Goal: Task Accomplishment & Management: Manage account settings

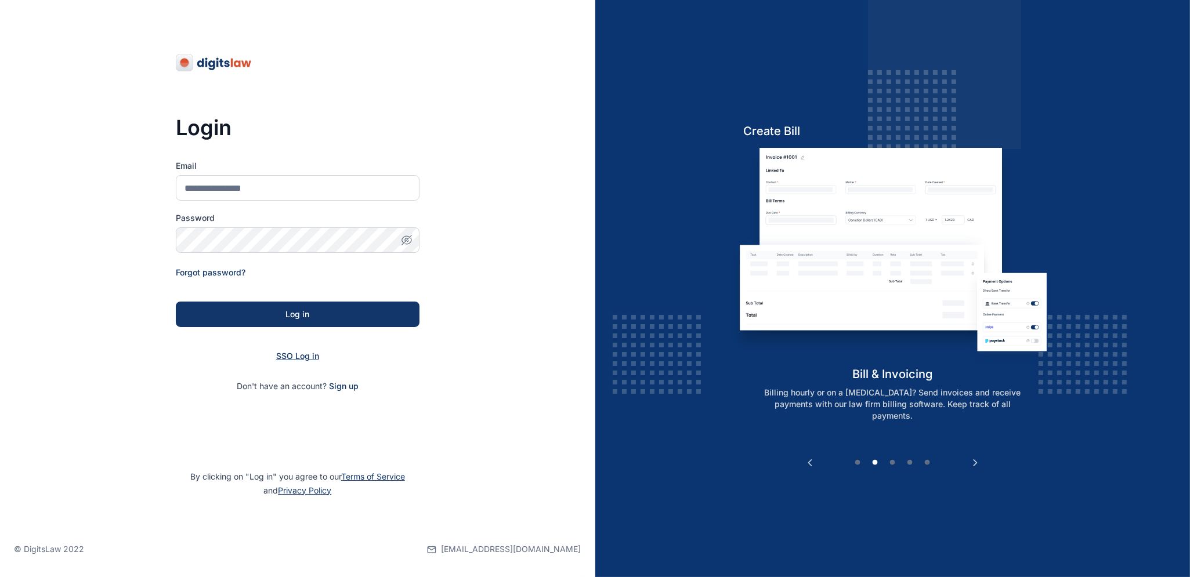
click at [310, 353] on span "SSO Log in" at bounding box center [297, 356] width 43 height 10
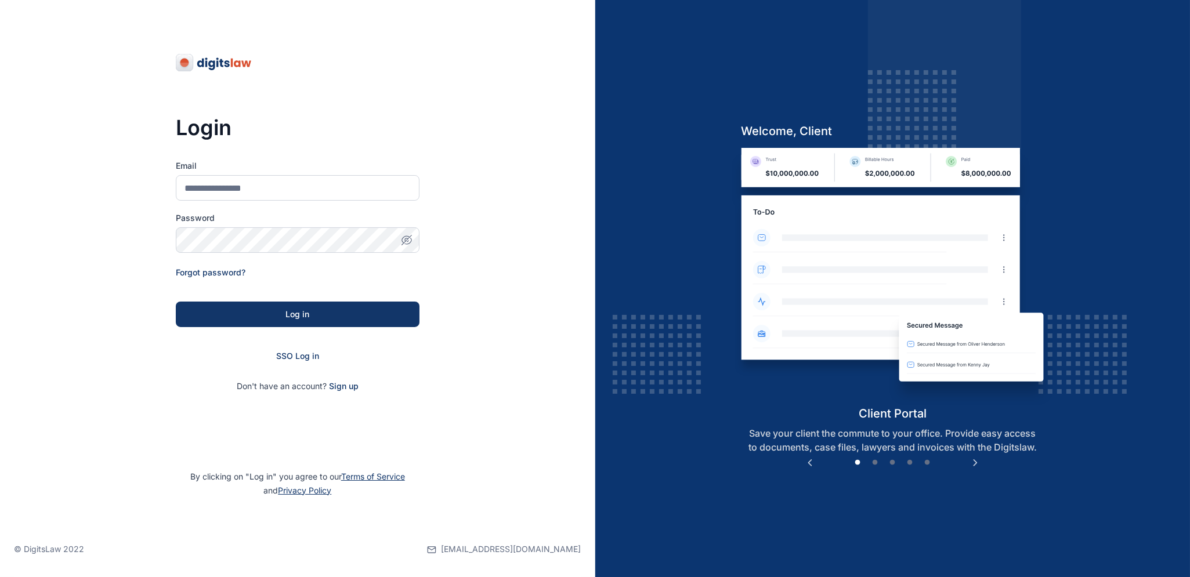
click at [317, 362] on form "Email Password Forgot password? Log in SSO Log in Don't have an account? Sign up" at bounding box center [298, 276] width 244 height 232
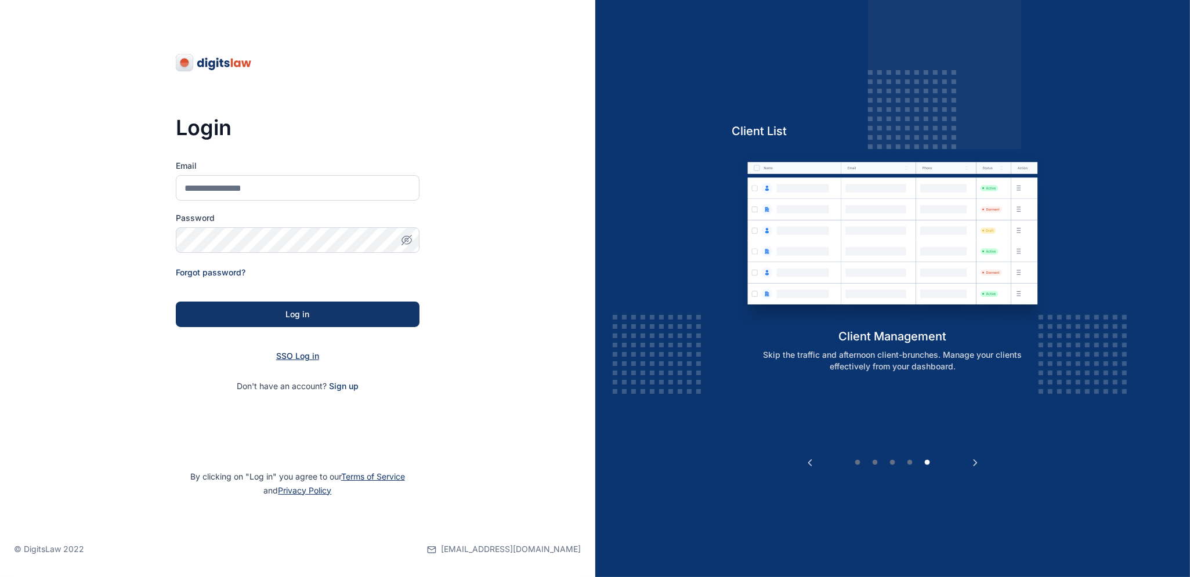
click at [297, 356] on span "SSO Log in" at bounding box center [297, 356] width 43 height 10
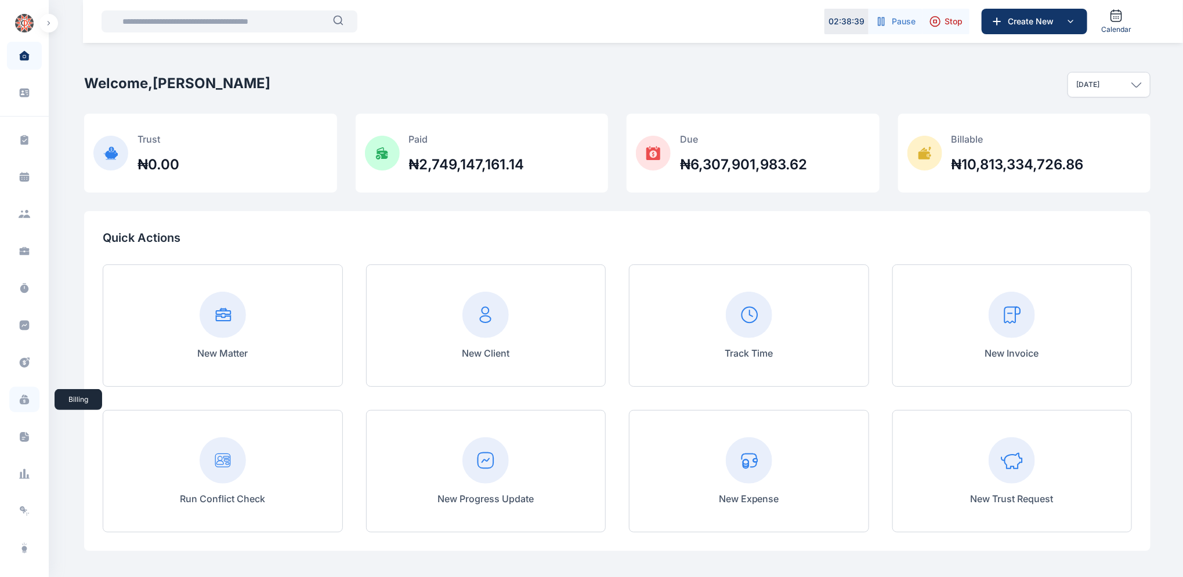
click at [22, 401] on icon at bounding box center [24, 402] width 9 height 6
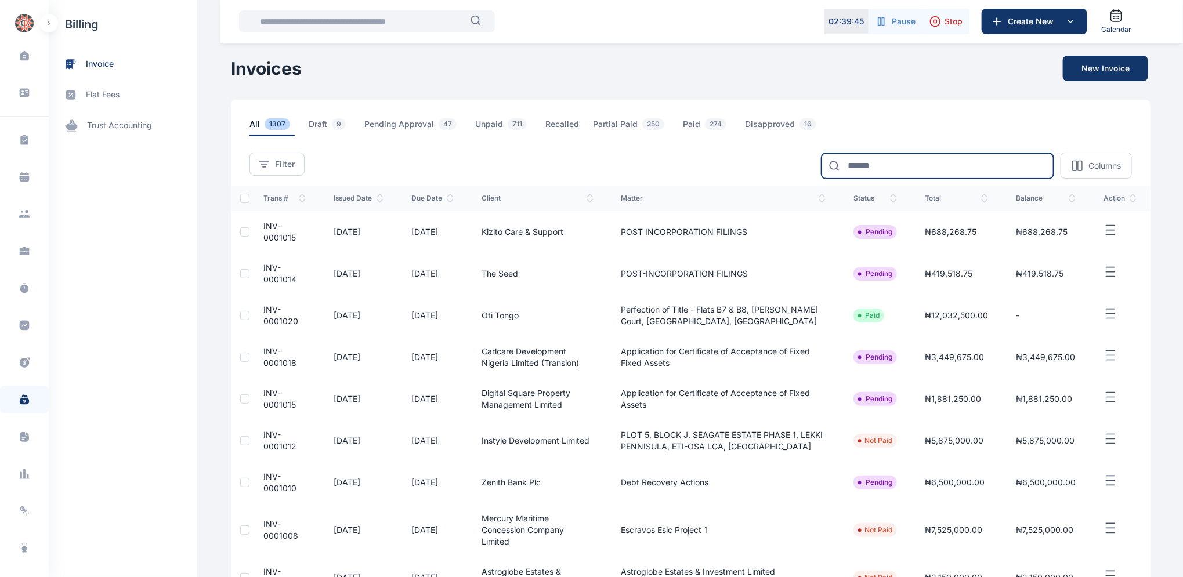
click at [935, 166] on input at bounding box center [937, 166] width 232 height 26
type input "**********"
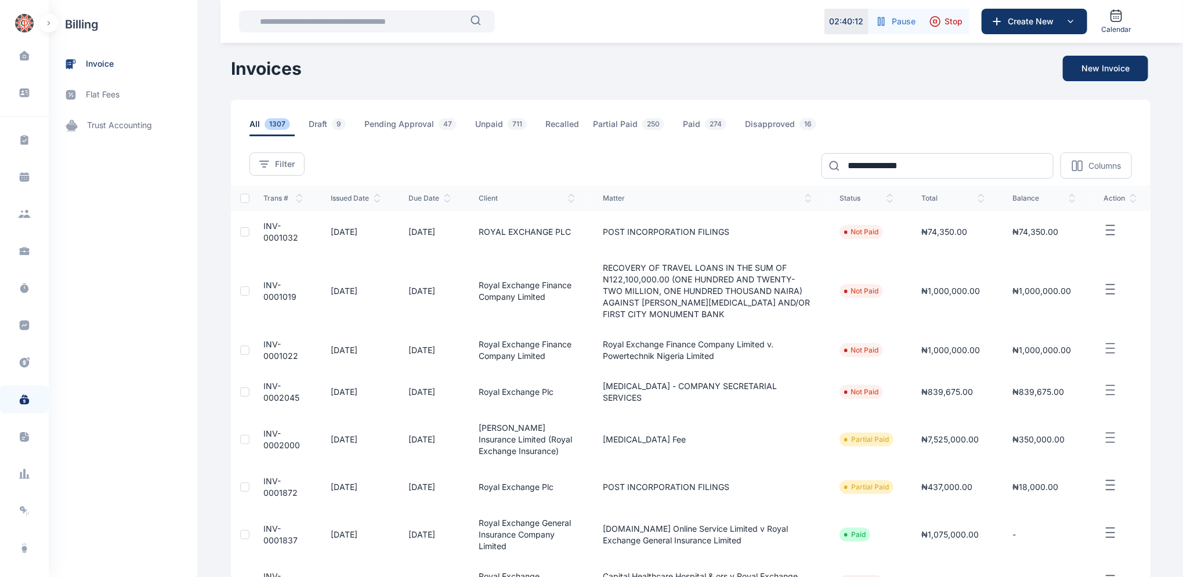
click at [263, 225] on span "INV-0001032" at bounding box center [280, 231] width 35 height 21
click at [263, 223] on span "INV-0001032" at bounding box center [280, 231] width 35 height 21
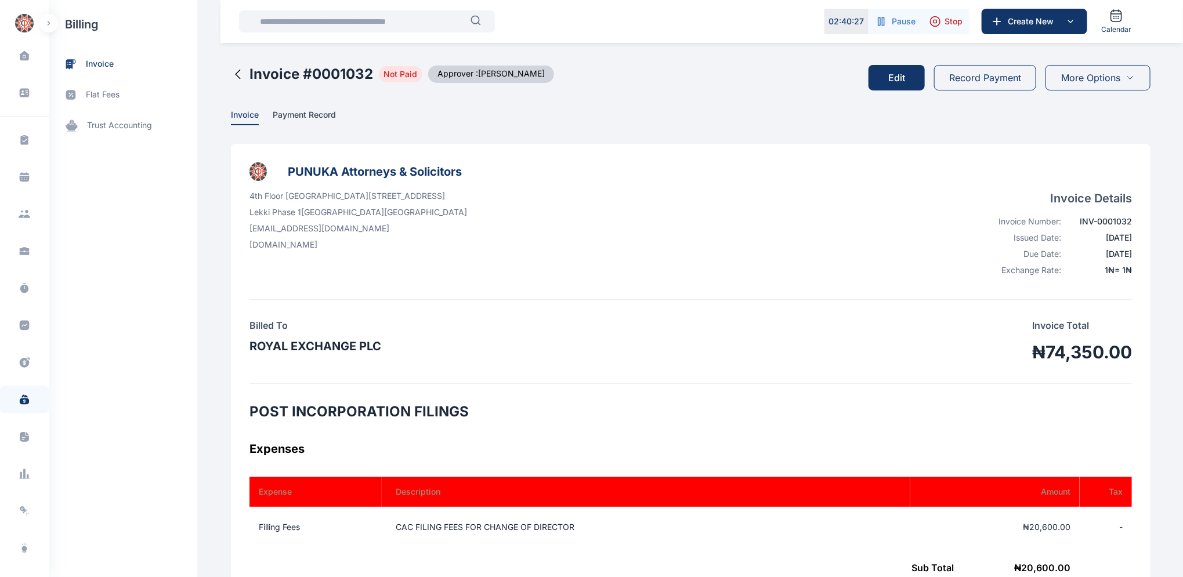
click at [900, 78] on button "Edit" at bounding box center [896, 78] width 56 height 26
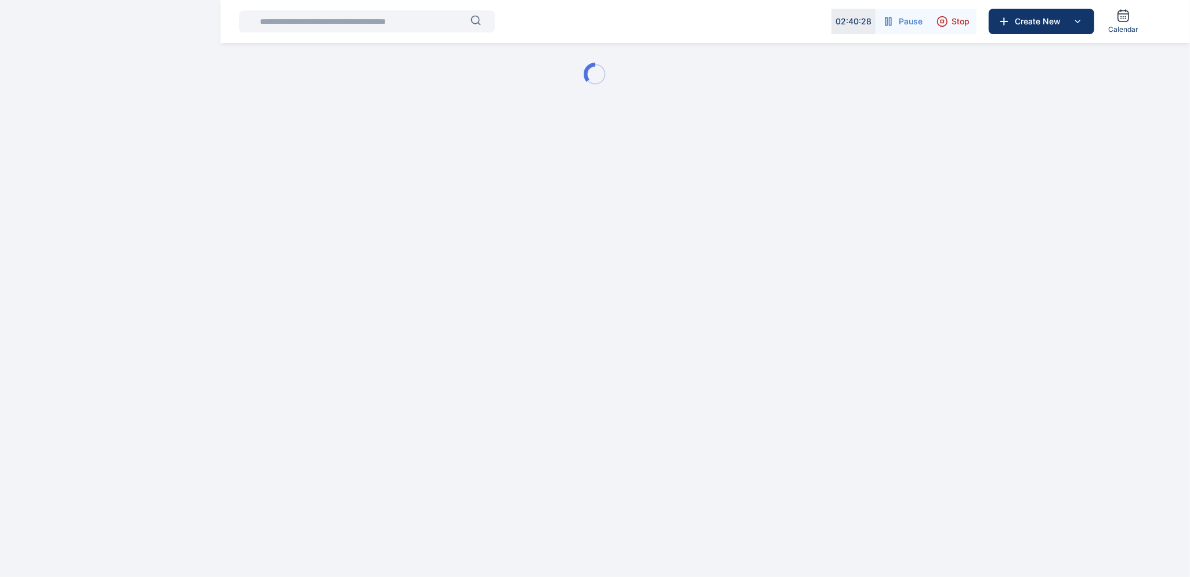
click at [900, 78] on div at bounding box center [595, 74] width 1190 height 149
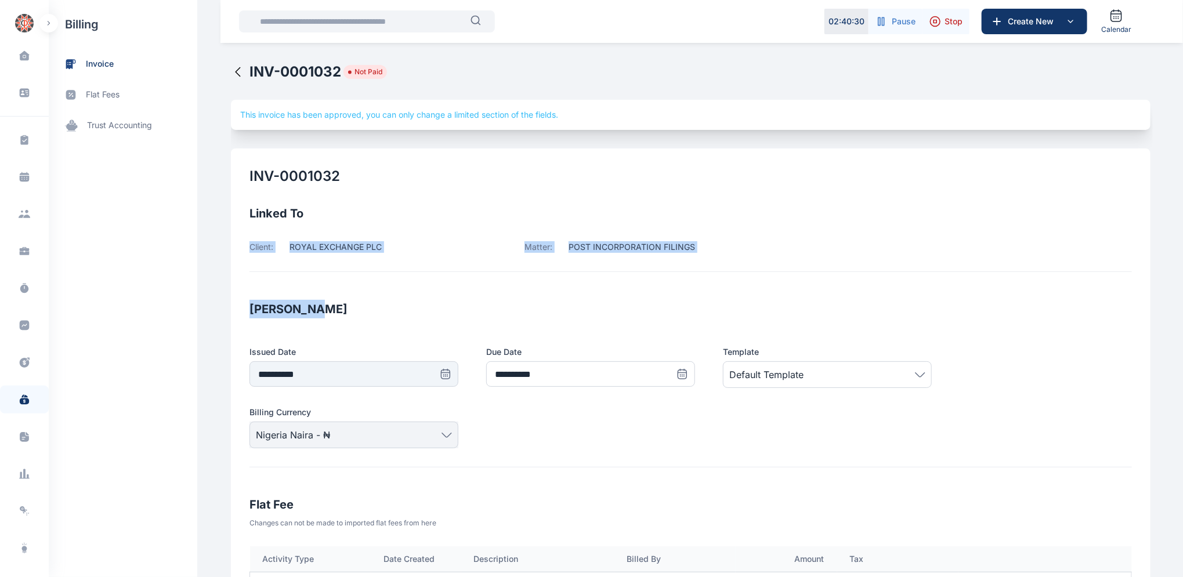
drag, startPoint x: 1182, startPoint y: 202, endPoint x: 1188, endPoint y: 290, distance: 87.8
click at [231, 67] on icon at bounding box center [238, 72] width 14 height 14
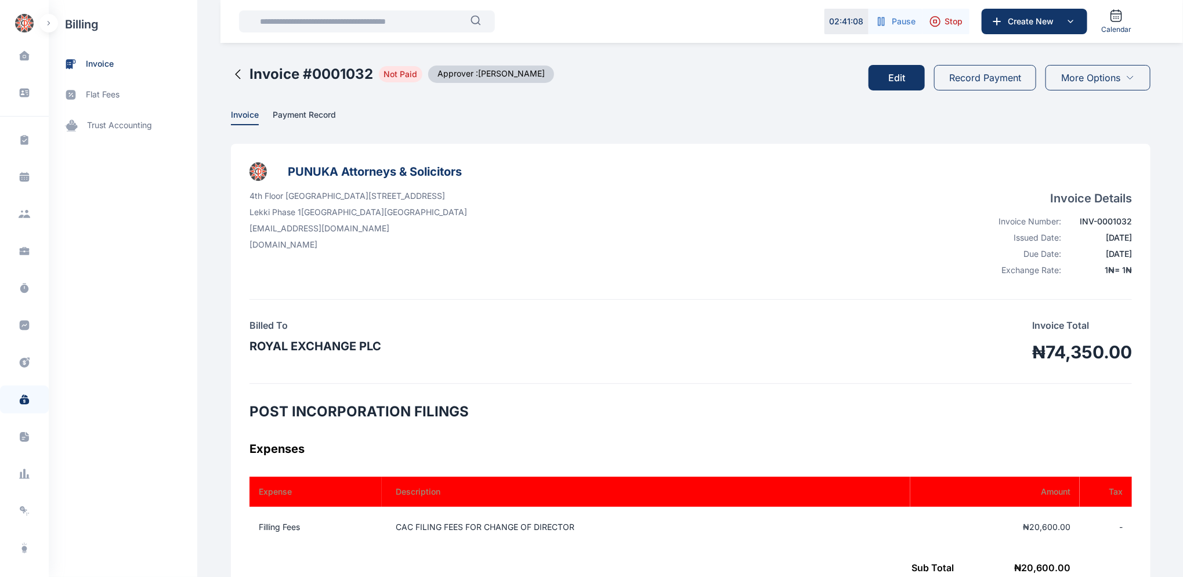
click at [236, 73] on icon at bounding box center [238, 74] width 5 height 9
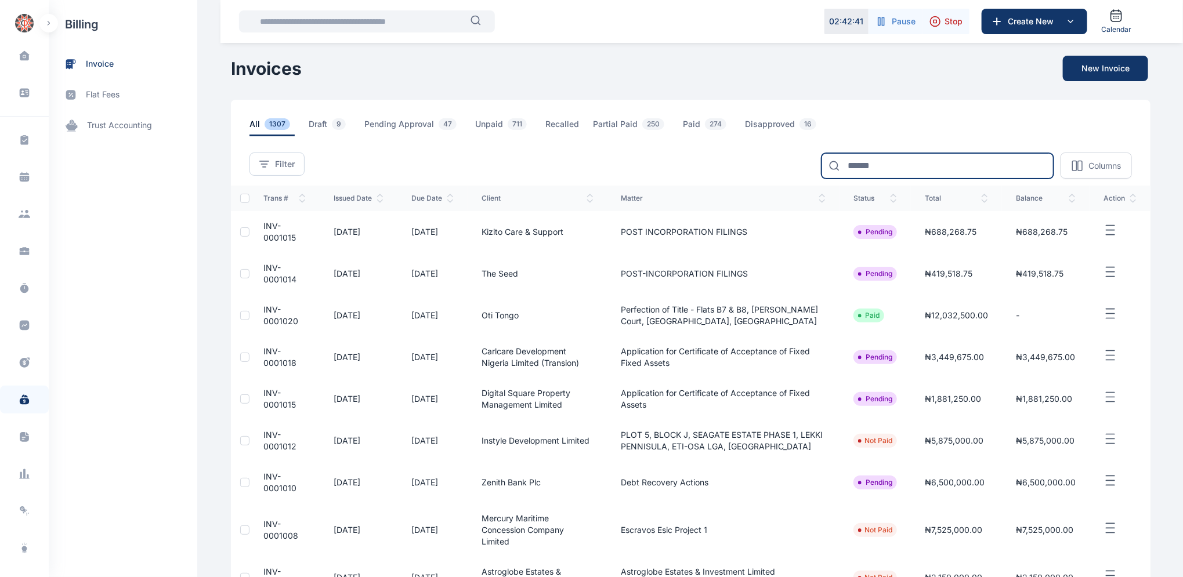
click at [961, 153] on input at bounding box center [937, 166] width 232 height 26
type input "****"
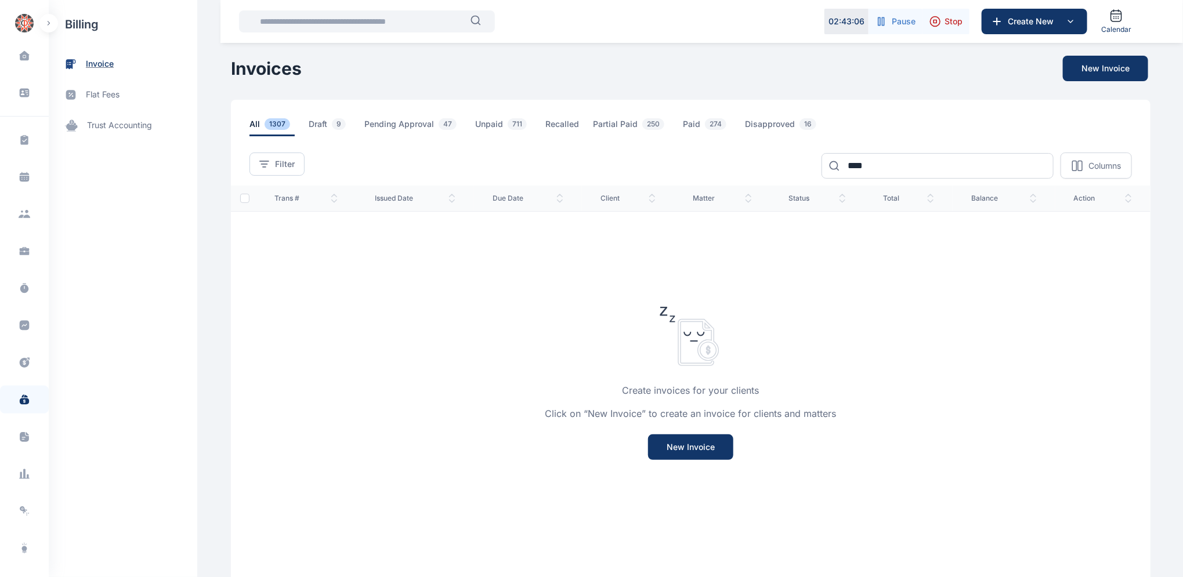
click at [99, 66] on span "invoice" at bounding box center [100, 64] width 28 height 12
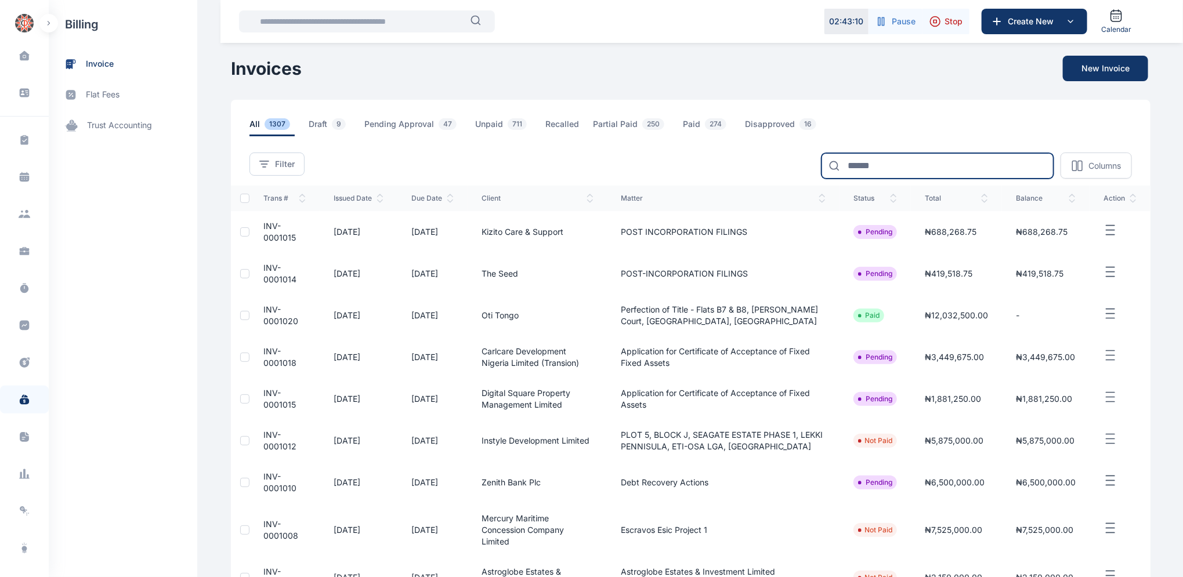
drag, startPoint x: 885, startPoint y: 160, endPoint x: 889, endPoint y: 154, distance: 7.1
click at [888, 157] on input at bounding box center [937, 166] width 232 height 26
type input "**********"
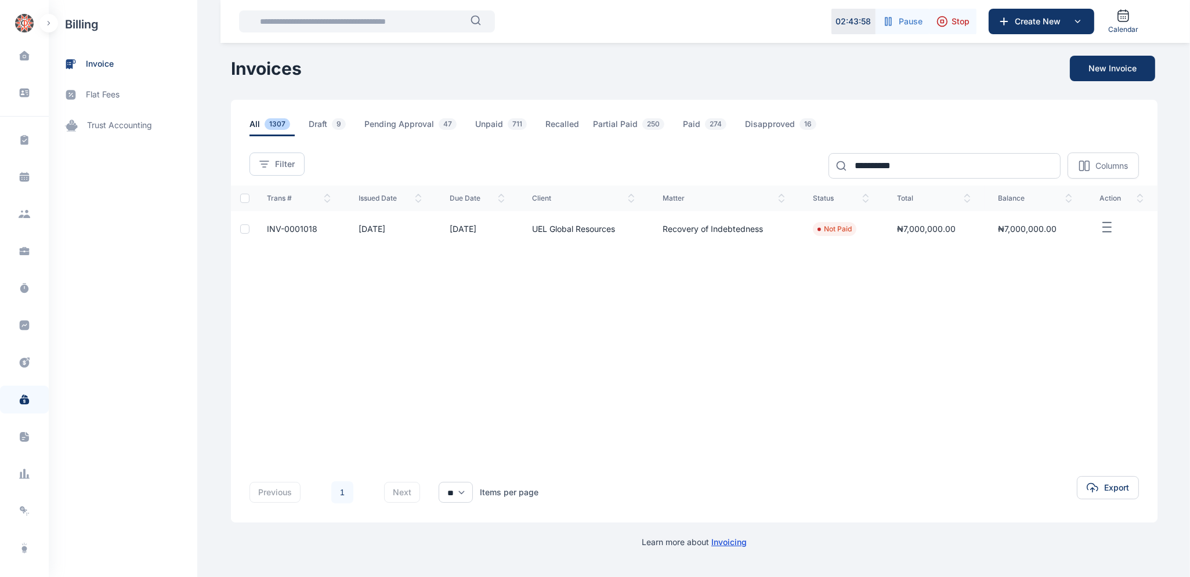
click at [288, 229] on span "INV-0001018" at bounding box center [292, 229] width 50 height 10
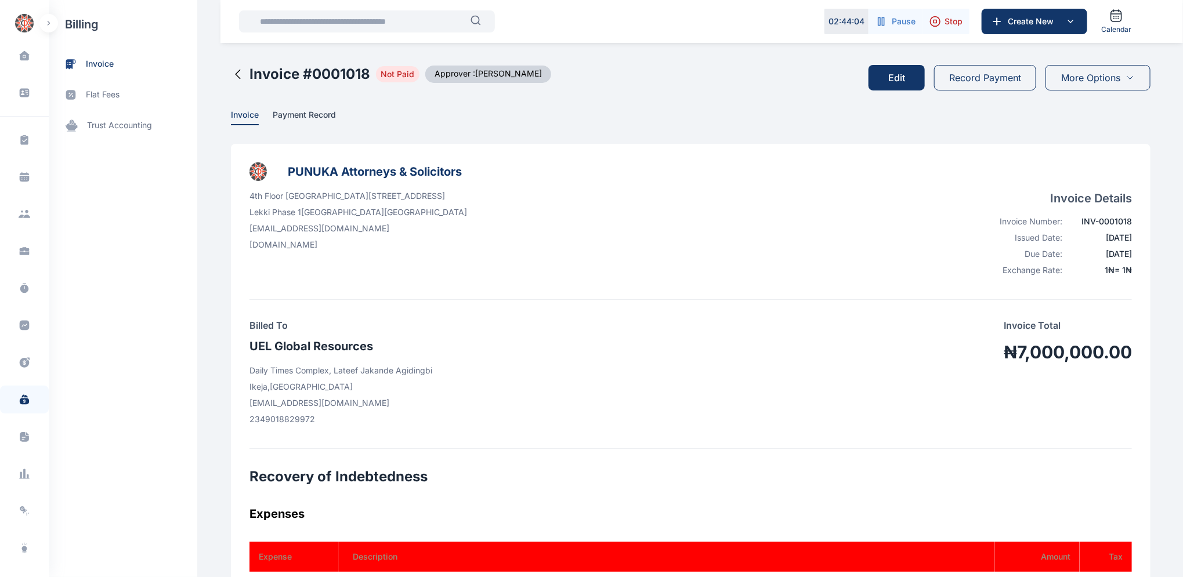
click at [891, 71] on button "Edit" at bounding box center [896, 78] width 56 height 26
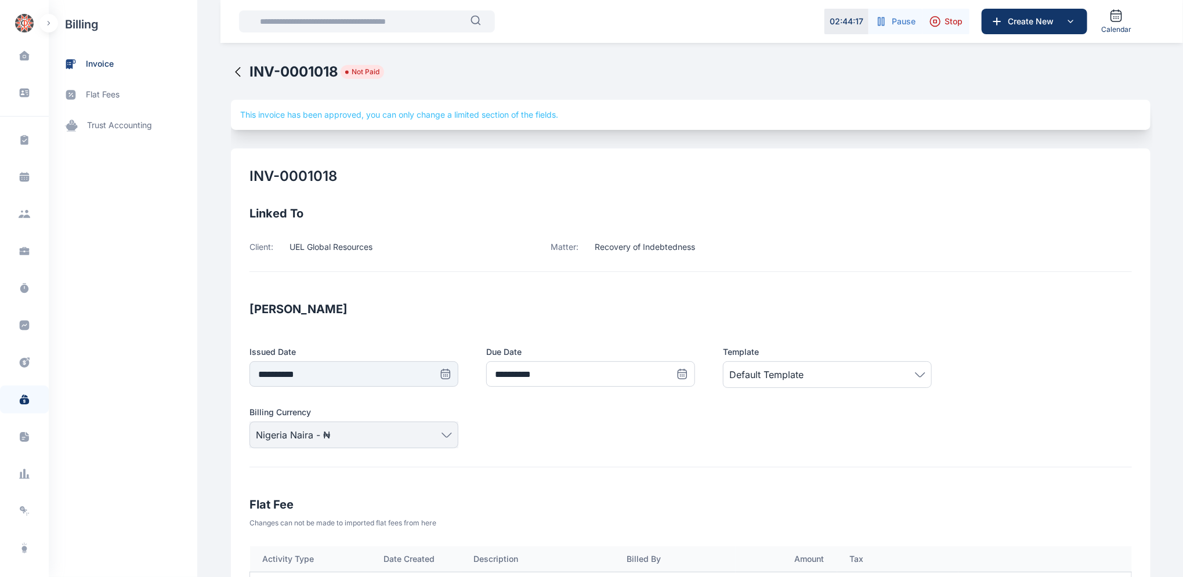
drag, startPoint x: 1172, startPoint y: 102, endPoint x: 1148, endPoint y: 114, distance: 27.0
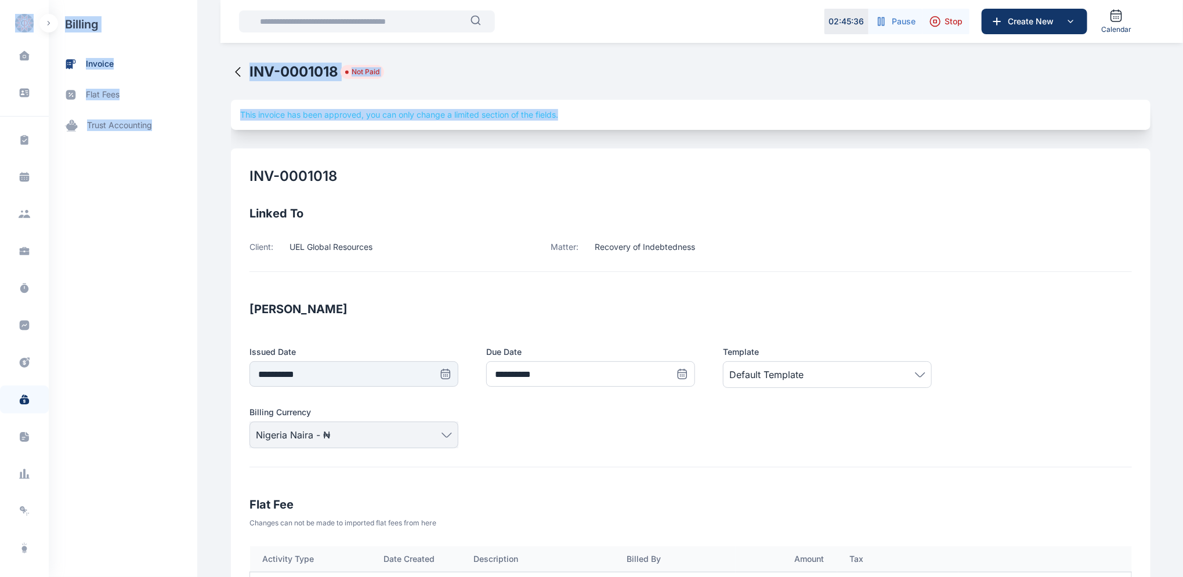
click at [231, 66] on icon at bounding box center [238, 72] width 14 height 14
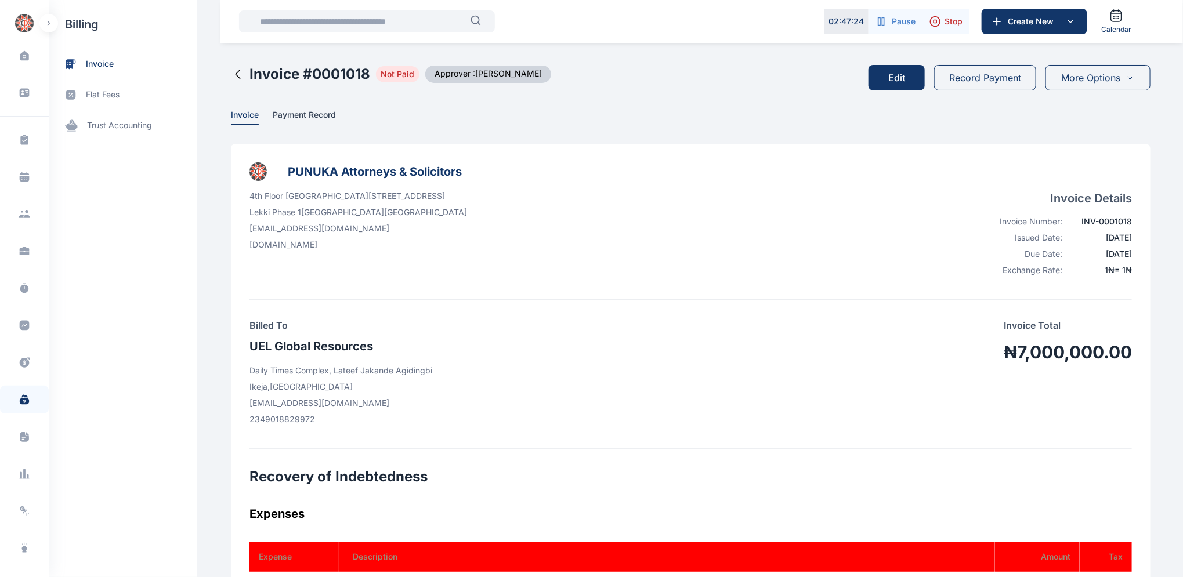
click at [231, 68] on icon at bounding box center [238, 74] width 14 height 14
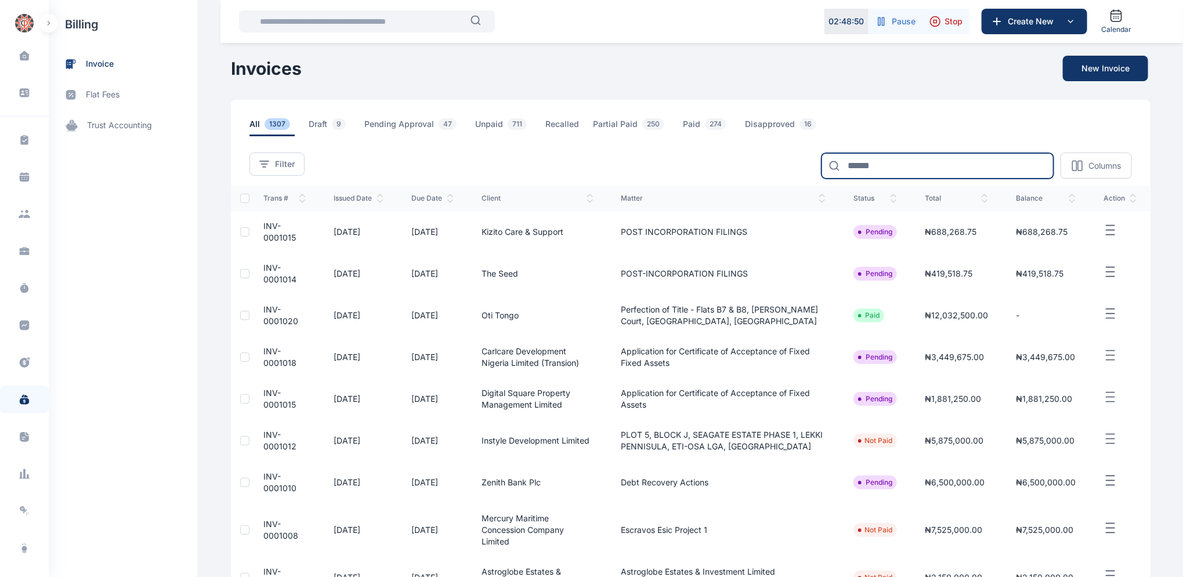
click at [882, 161] on input at bounding box center [937, 166] width 232 height 26
type input "******"
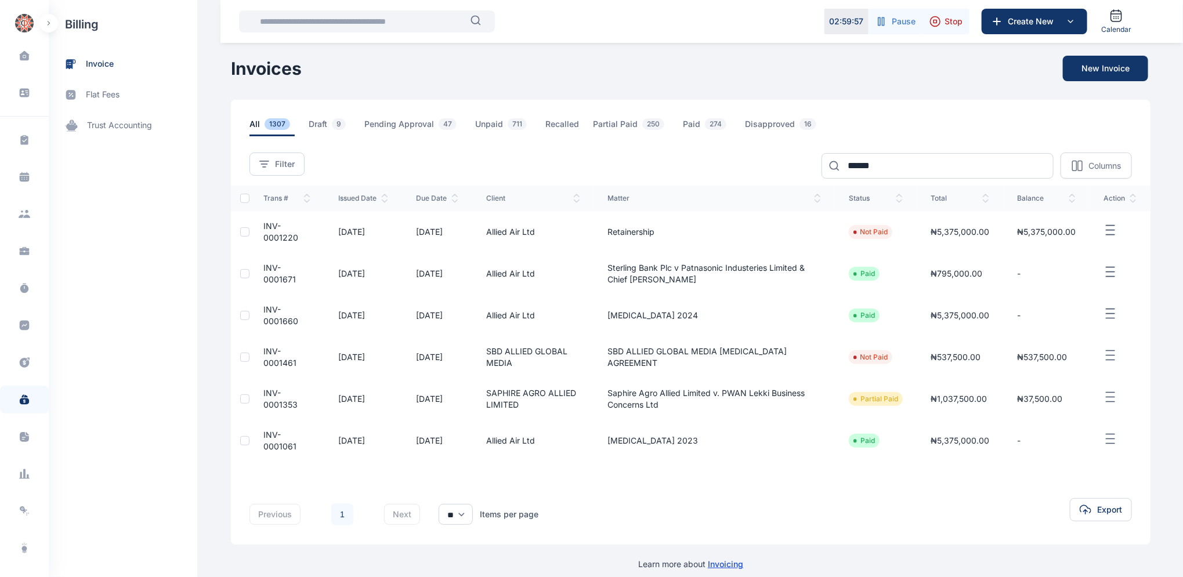
scroll to position [11, 0]
